Goal: Task Accomplishment & Management: Use online tool/utility

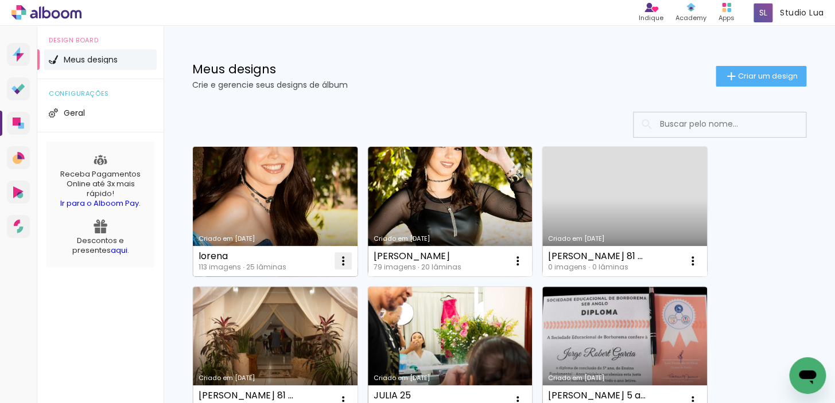
click at [341, 261] on iron-icon at bounding box center [343, 261] width 14 height 14
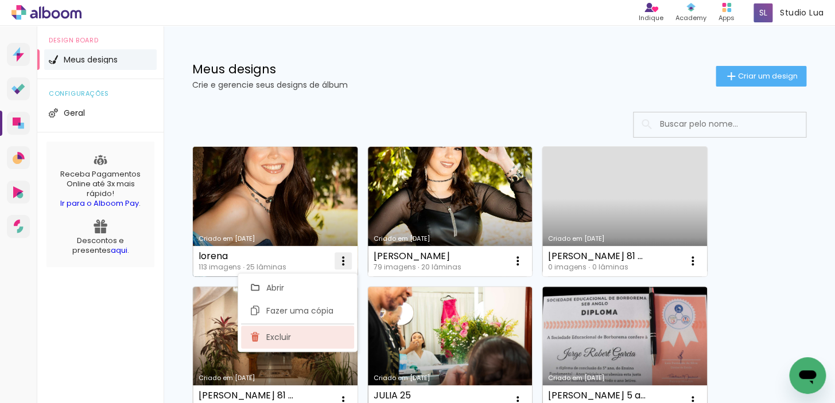
click at [289, 336] on span "Excluir" at bounding box center [278, 337] width 25 height 8
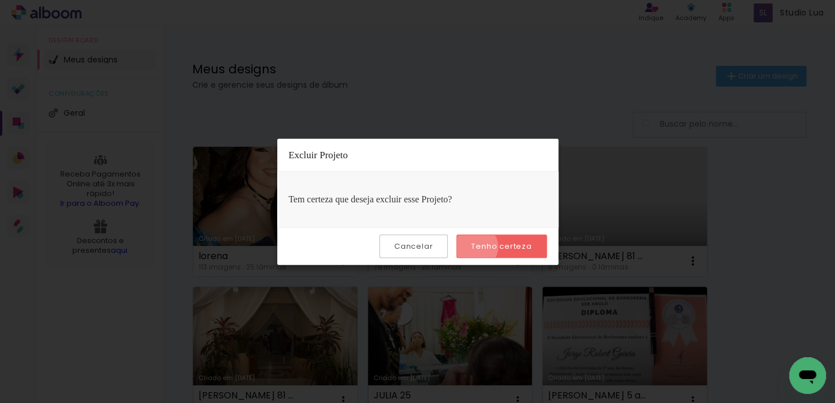
click at [0, 0] on slot "Tenho certeza" at bounding box center [0, 0] width 0 height 0
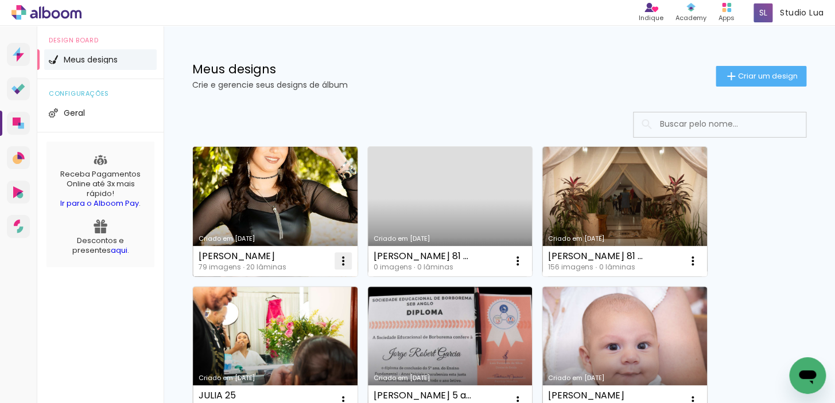
click at [342, 259] on iron-icon at bounding box center [343, 261] width 14 height 14
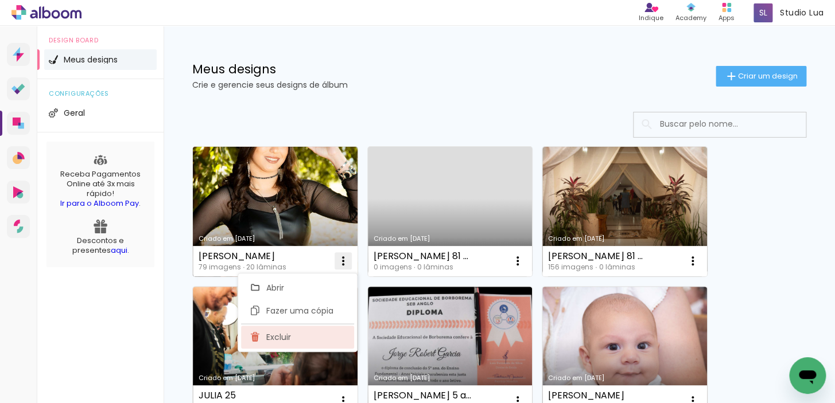
click at [271, 341] on span "Excluir" at bounding box center [278, 337] width 25 height 8
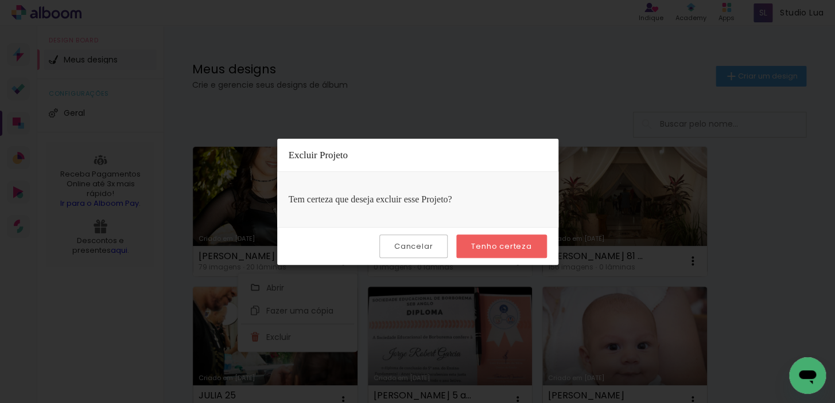
click at [0, 0] on slot "Tenho certeza" at bounding box center [0, 0] width 0 height 0
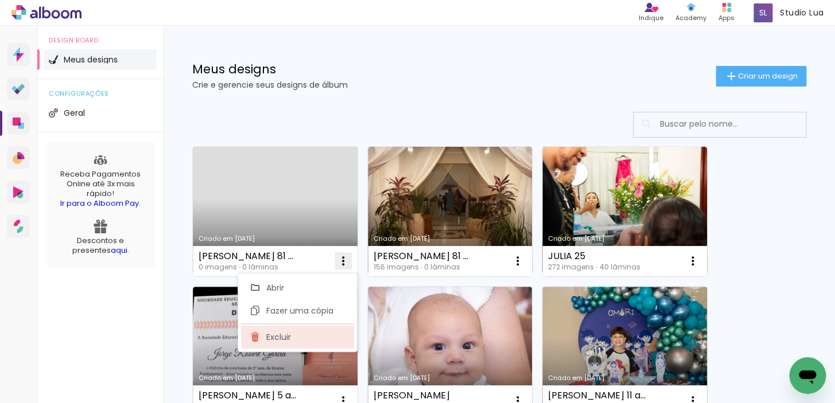
click at [286, 336] on span "Excluir" at bounding box center [278, 337] width 25 height 8
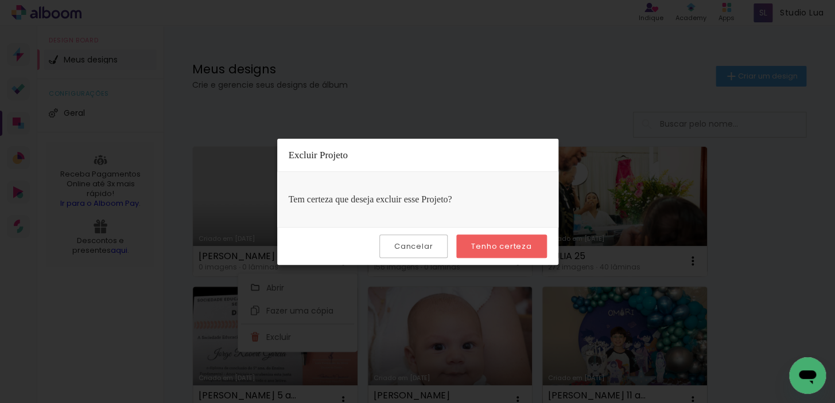
click at [511, 252] on paper-button "Tenho certeza" at bounding box center [501, 247] width 90 height 24
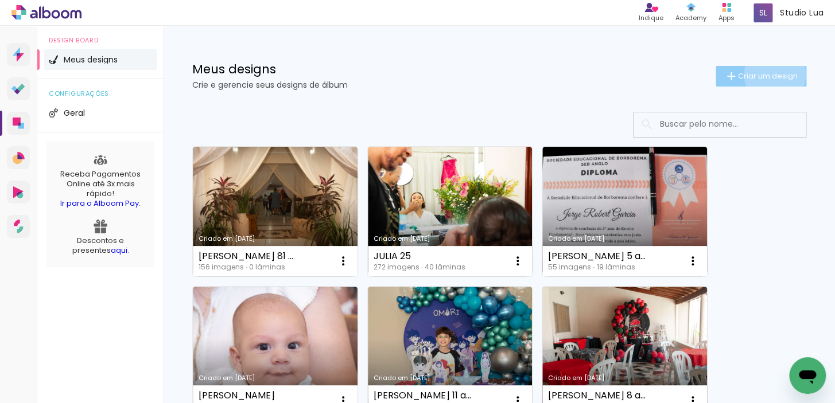
click at [764, 75] on span "Criar um design" at bounding box center [768, 75] width 60 height 7
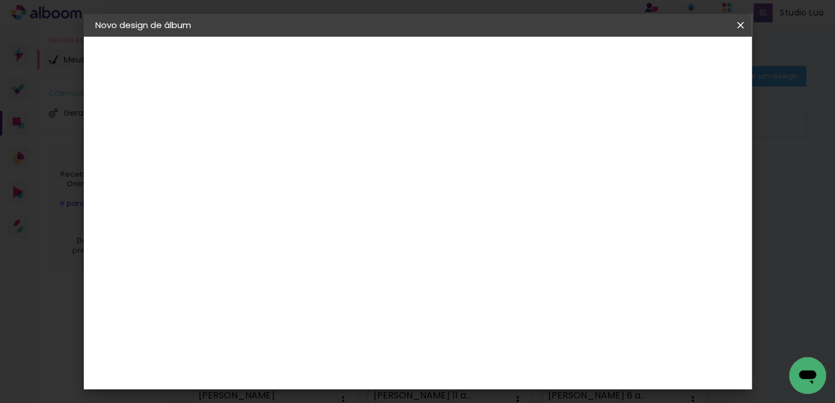
click at [283, 161] on input at bounding box center [283, 154] width 0 height 18
click at [283, 152] on input at bounding box center [283, 154] width 0 height 18
type input "[PERSON_NAME]"
type paper-input "[PERSON_NAME]"
click at [401, 57] on paper-button "Avançar" at bounding box center [372, 61] width 56 height 20
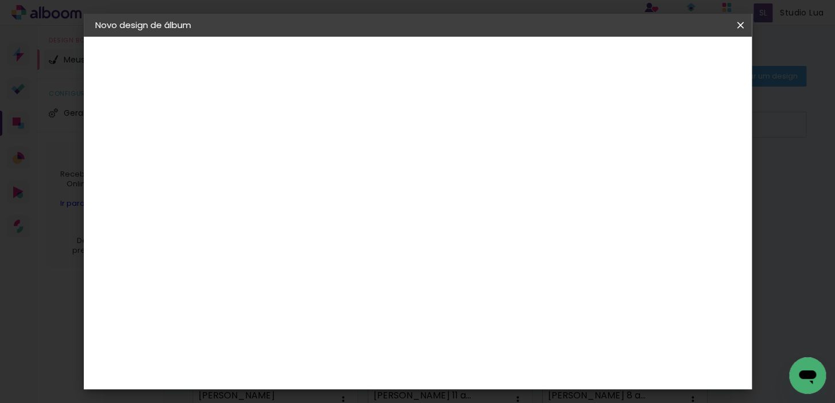
click at [341, 217] on input at bounding box center [312, 218] width 116 height 14
type input "uni"
type paper-input "uni"
click at [331, 258] on div "Photoalbum Universal" at bounding box center [303, 262] width 56 height 18
click at [0, 0] on slot "Avançar" at bounding box center [0, 0] width 0 height 0
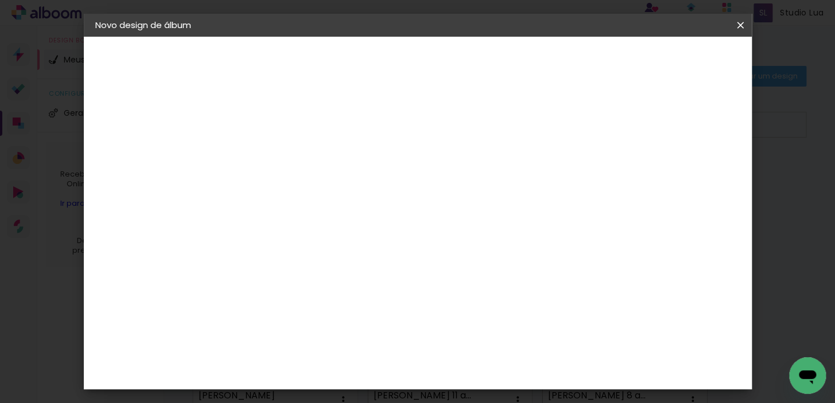
click at [346, 186] on paper-input-container "Linha" at bounding box center [312, 200] width 67 height 29
click at [0, 0] on slot "Fotolivro Super" at bounding box center [0, 0] width 0 height 0
type input "Fotolivro Super"
click at [408, 60] on paper-button "Voltar" at bounding box center [385, 61] width 46 height 20
click at [347, 215] on input "uni" at bounding box center [300, 218] width 93 height 14
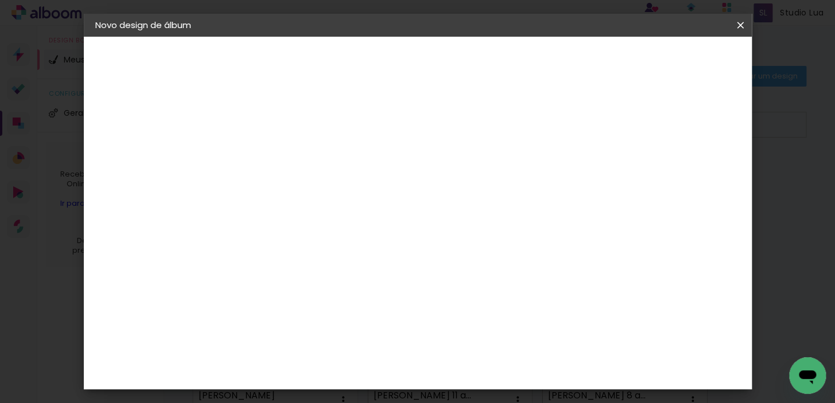
type input "u"
type input "foto"
type paper-input "foto"
click at [311, 383] on paper-item "Foto 15" at bounding box center [303, 398] width 107 height 30
click at [473, 52] on paper-button "Avançar" at bounding box center [445, 61] width 56 height 20
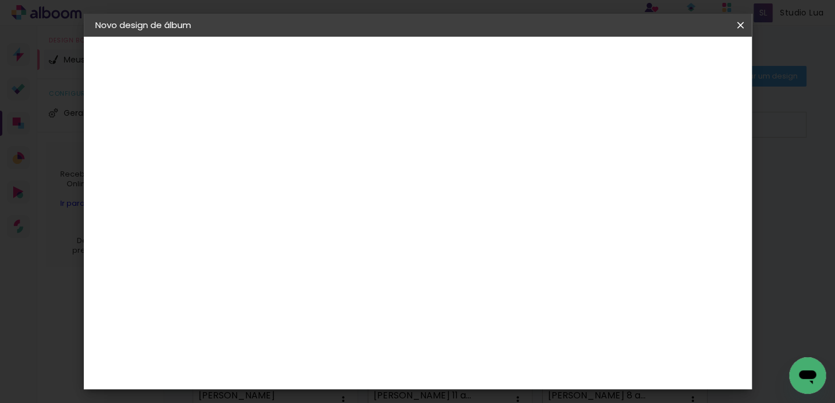
scroll to position [208, 0]
click at [0, 0] on slot "Avançar" at bounding box center [0, 0] width 0 height 0
click at [566, 61] on span "Iniciar design" at bounding box center [540, 61] width 52 height 8
